Goal: Task Accomplishment & Management: Use online tool/utility

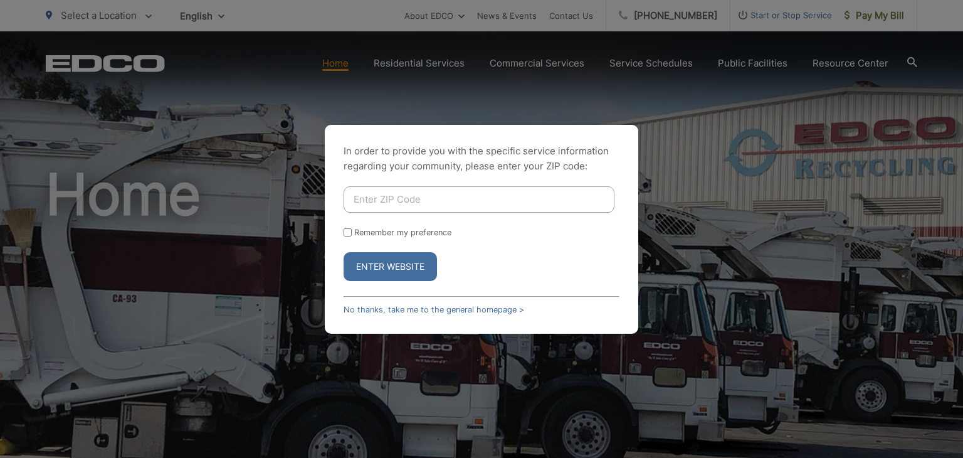
click at [379, 316] on div "In order to provide you with the specific service information regarding your co…" at bounding box center [482, 229] width 314 height 209
click at [440, 305] on link "No thanks, take me to the general homepage >" at bounding box center [434, 309] width 181 height 9
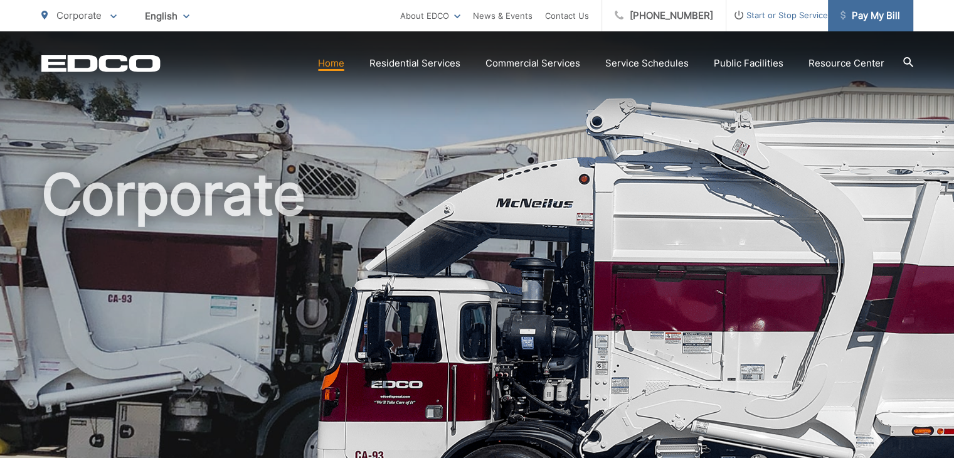
click at [861, 8] on link "Pay My Bill" at bounding box center [870, 15] width 85 height 31
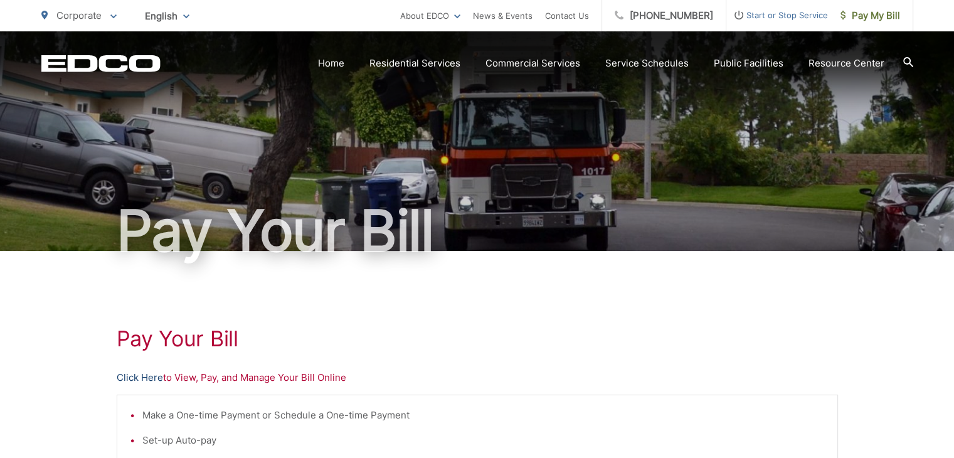
click at [127, 381] on link "Click Here" at bounding box center [140, 377] width 46 height 15
